Goal: Information Seeking & Learning: Learn about a topic

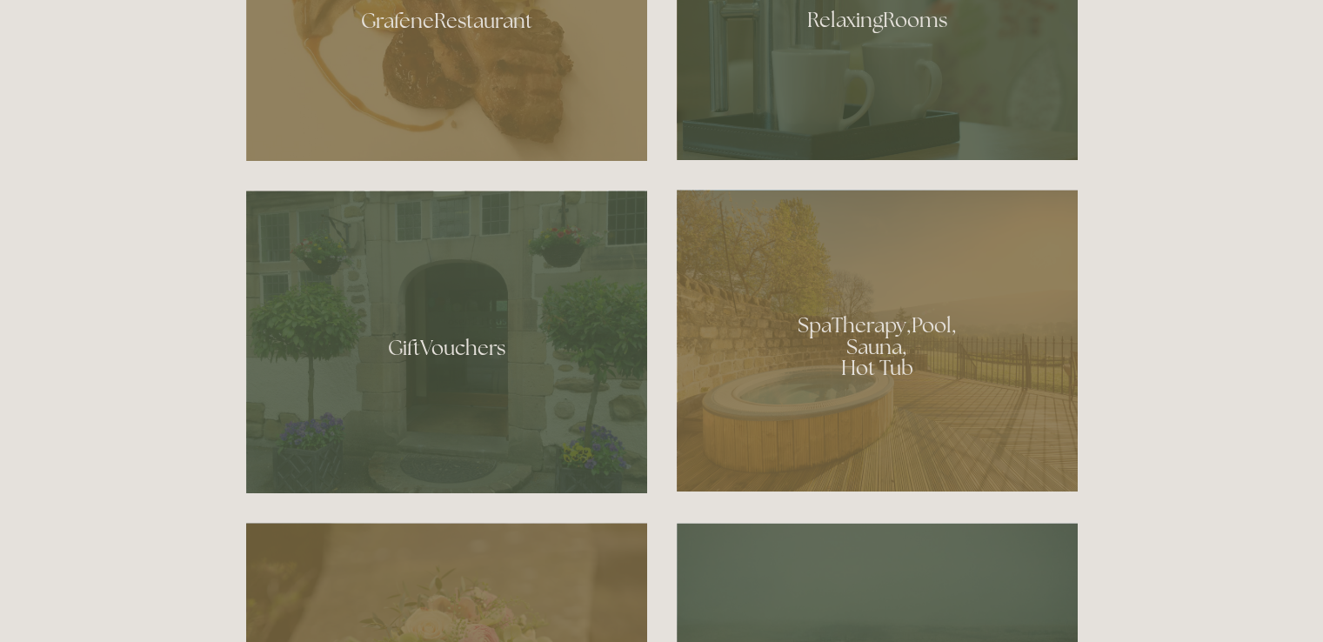
scroll to position [1160, 0]
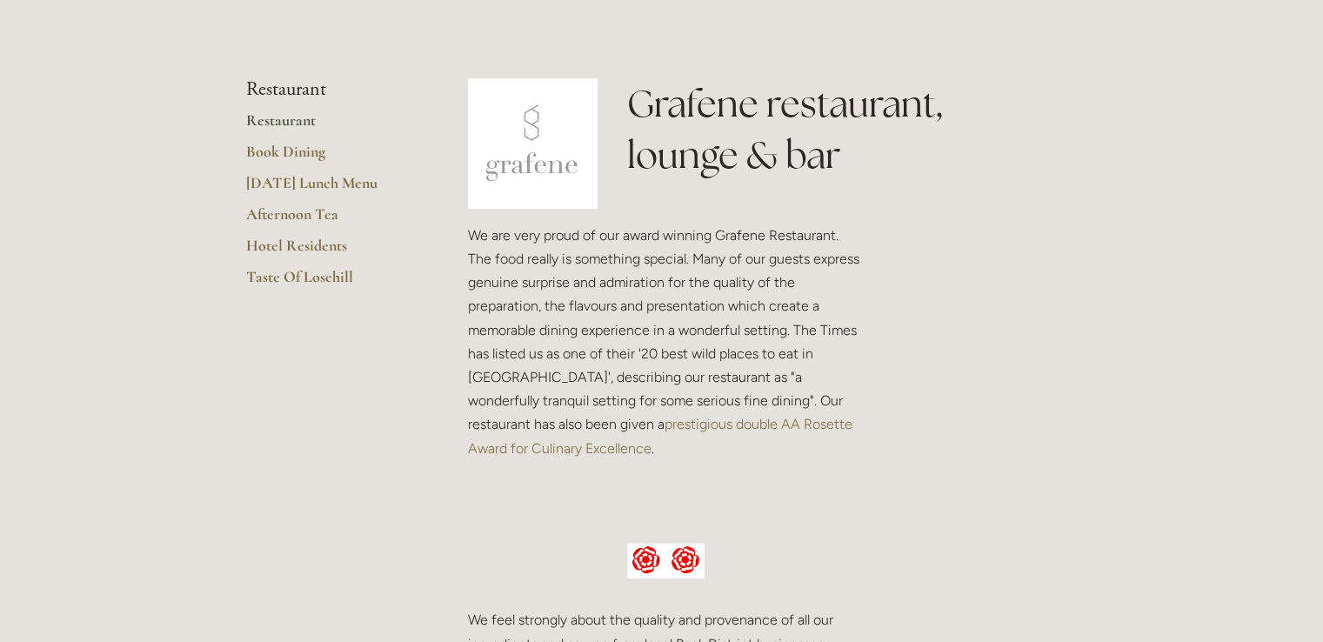
scroll to position [405, 0]
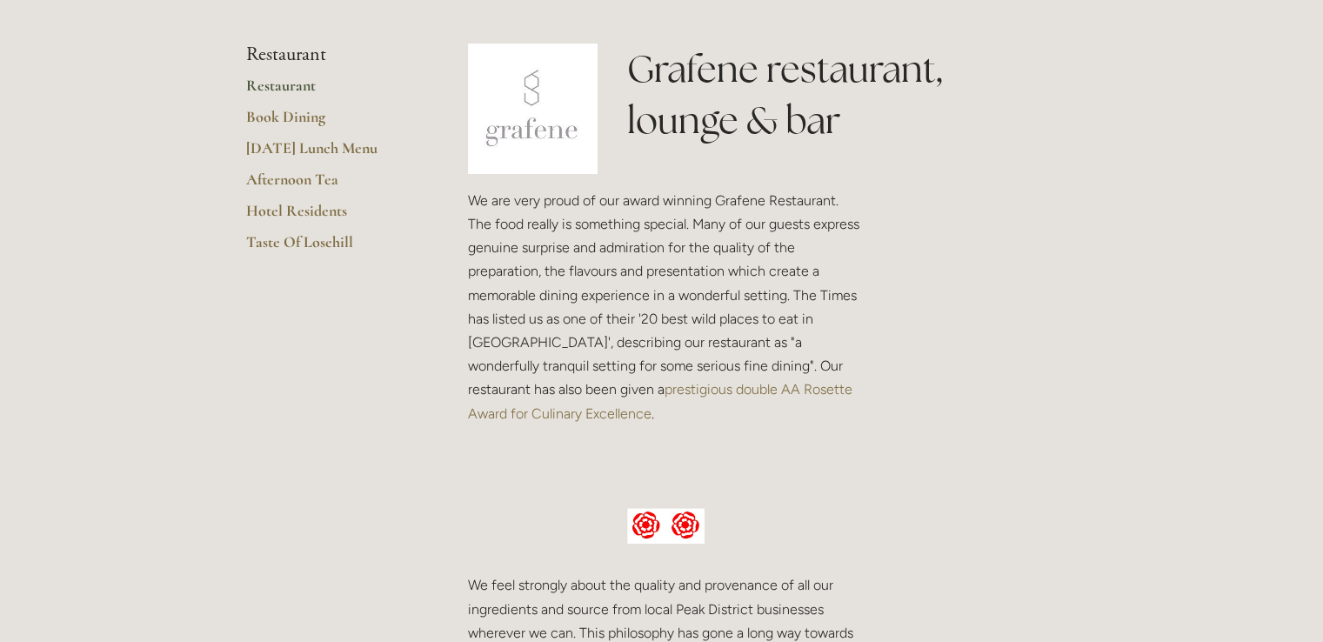
click at [253, 90] on link "Restaurant" at bounding box center [329, 91] width 166 height 31
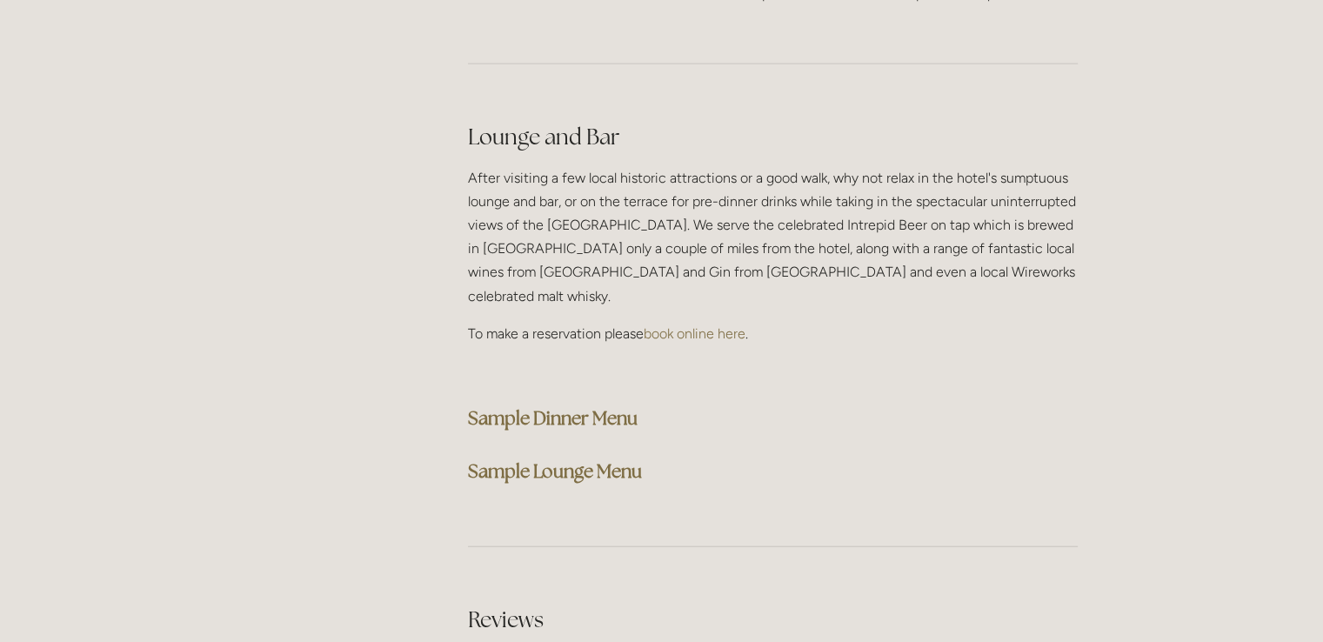
scroll to position [4408, 0]
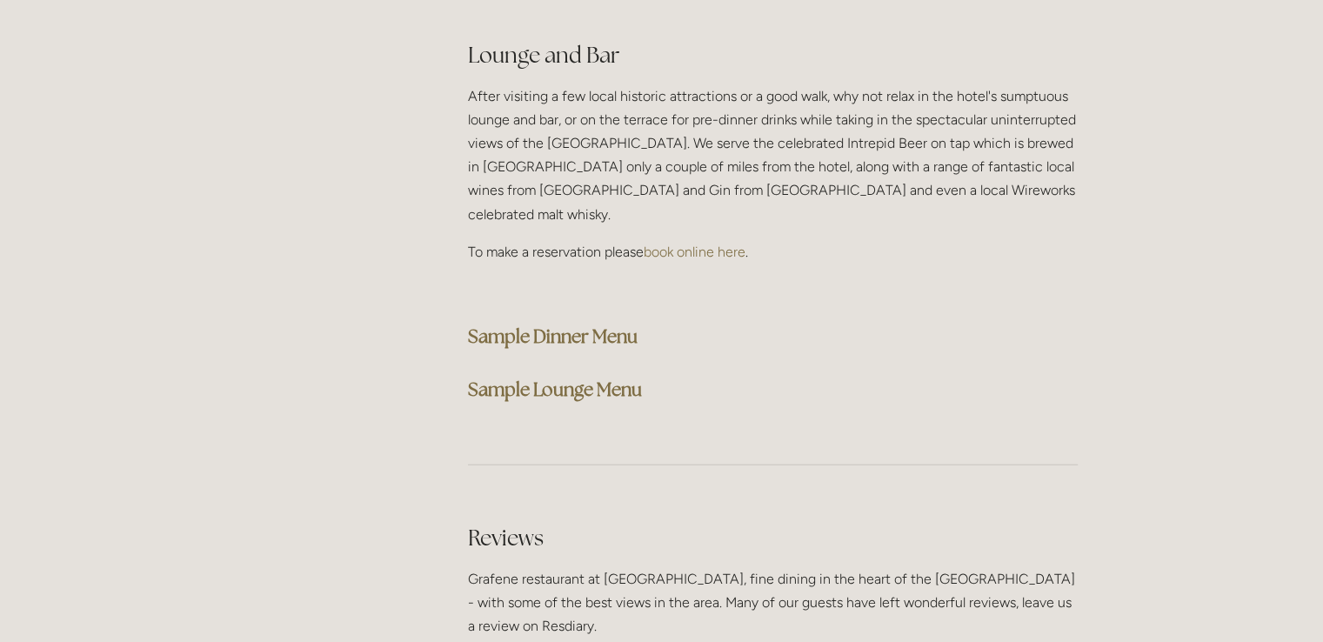
click at [546, 325] on strong "Sample Dinner Menu" at bounding box center [553, 336] width 170 height 23
